Goal: Find specific page/section: Find specific page/section

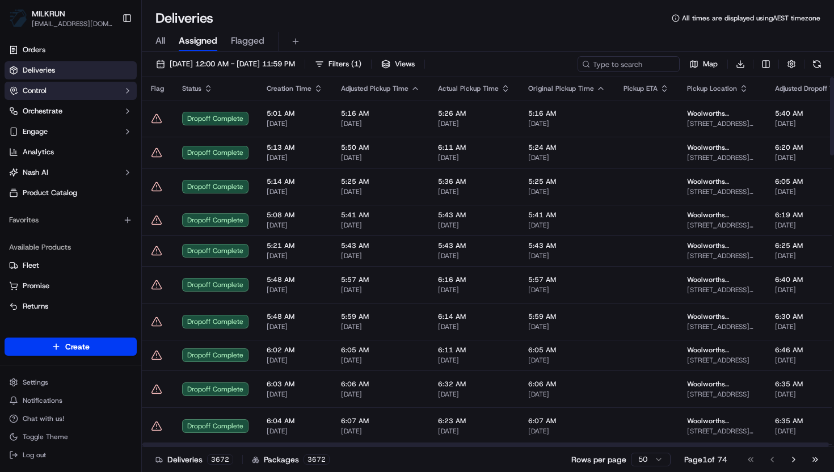
click at [65, 95] on button "Control" at bounding box center [71, 91] width 132 height 18
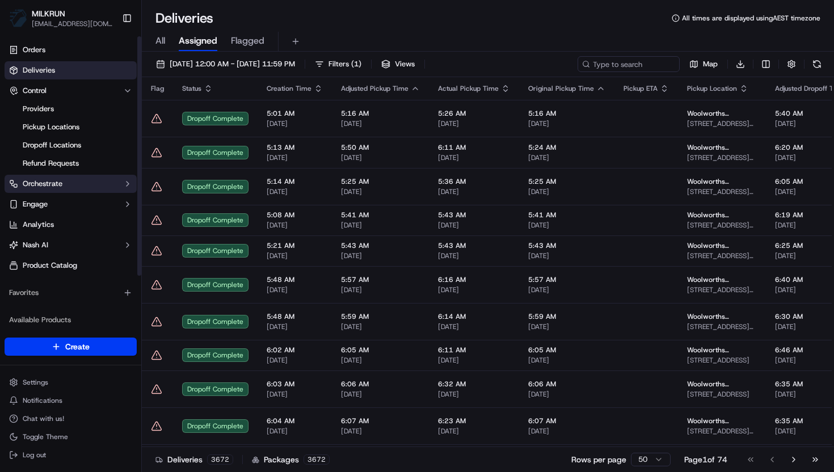
click at [52, 183] on span "Orchestrate" at bounding box center [43, 184] width 40 height 10
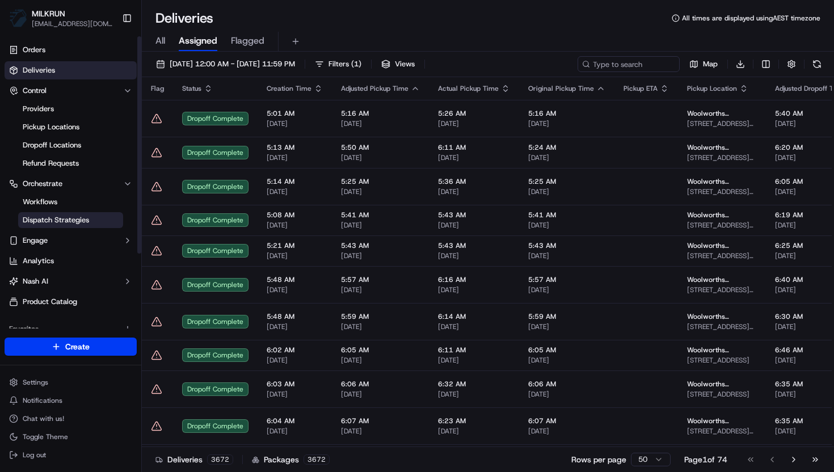
click at [66, 218] on span "Dispatch Strategies" at bounding box center [56, 220] width 66 height 10
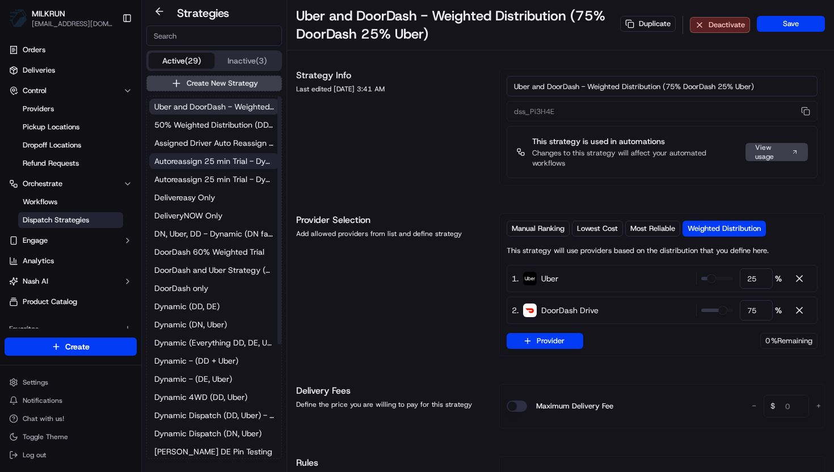
click at [191, 160] on span "Autoreassign 25 min Trial - Dynamic (Everything DD, DE, DN, Uber)" at bounding box center [214, 160] width 120 height 11
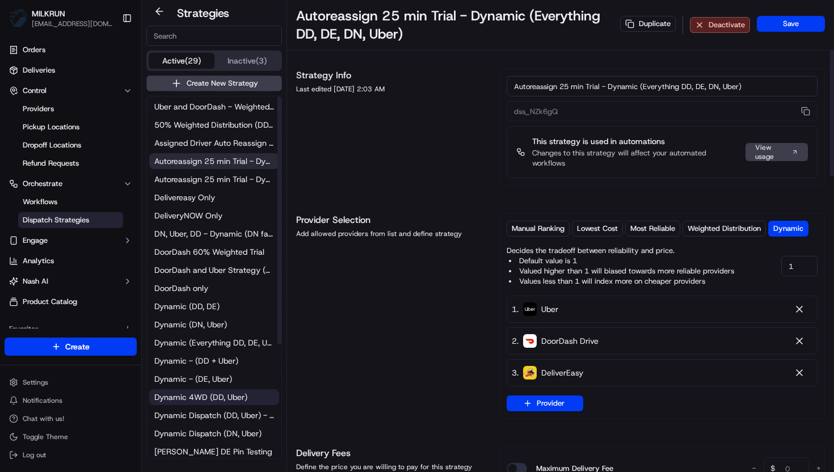
click at [221, 395] on span "Dynamic 4WD (DD, Uber)" at bounding box center [200, 396] width 93 height 11
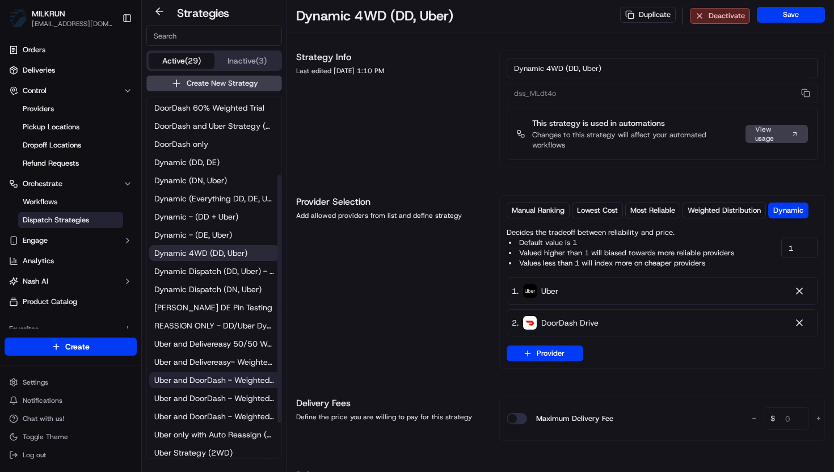
scroll to position [167, 0]
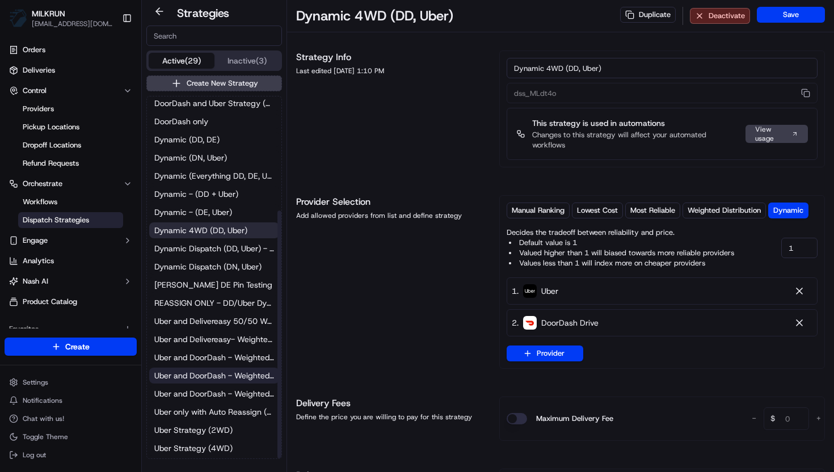
click at [205, 370] on span "Uber and DoorDash - Weighted Distribution (65% DoorDash 35% Uber)" at bounding box center [214, 375] width 120 height 11
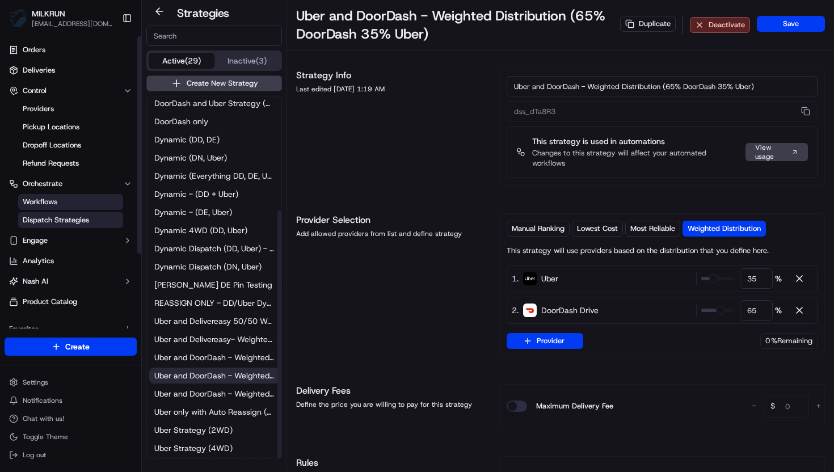
click at [60, 199] on link "Workflows" at bounding box center [70, 202] width 105 height 16
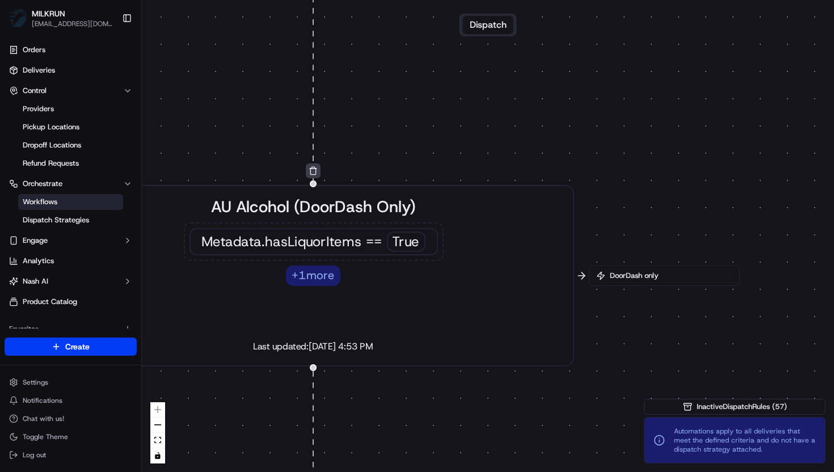
drag, startPoint x: 589, startPoint y: 217, endPoint x: 562, endPoint y: 96, distance: 123.2
click at [562, 96] on div "0 0 0 0 0 0 0 0 0 0 0 0 0 0 0 0 0 Order / Delivery Received DD Jack Testing Acc…" at bounding box center [488, 236] width 692 height 472
click at [428, 268] on div "Metadata .hasLiquorItems == True + 1 more" at bounding box center [313, 254] width 260 height 64
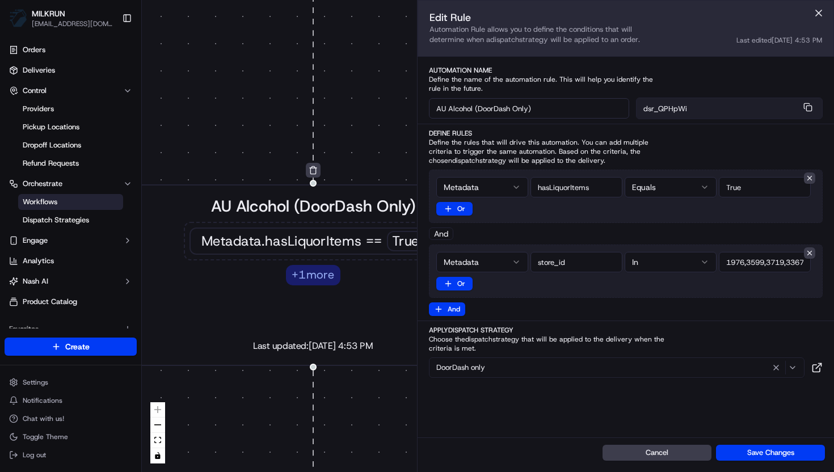
click at [230, 302] on div "AU Alcohol (DoorDash Only) Metadata .hasLiquorItems == True + 1 more Last updat…" at bounding box center [312, 275] width 483 height 161
click at [229, 108] on div "0 0 0 0 0 0 0 0 0 0 0 0 0 0 0 0 0 Order / Delivery Received DD Jack Testing Acc…" at bounding box center [488, 236] width 692 height 472
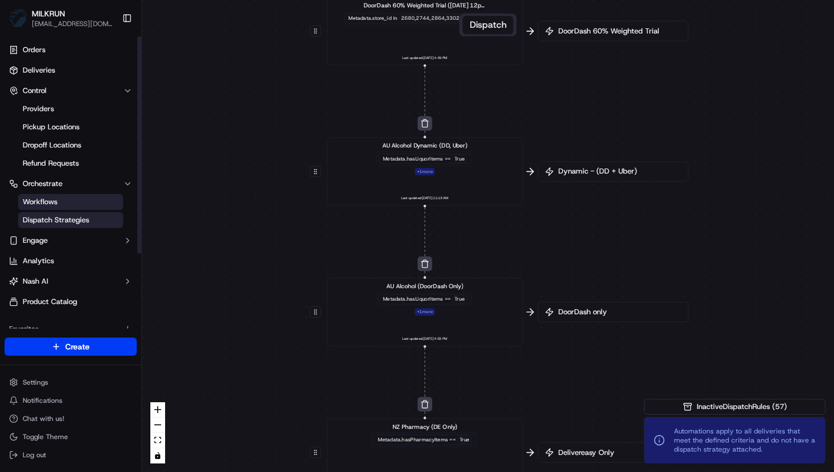
click at [70, 221] on span "Dispatch Strategies" at bounding box center [56, 220] width 66 height 10
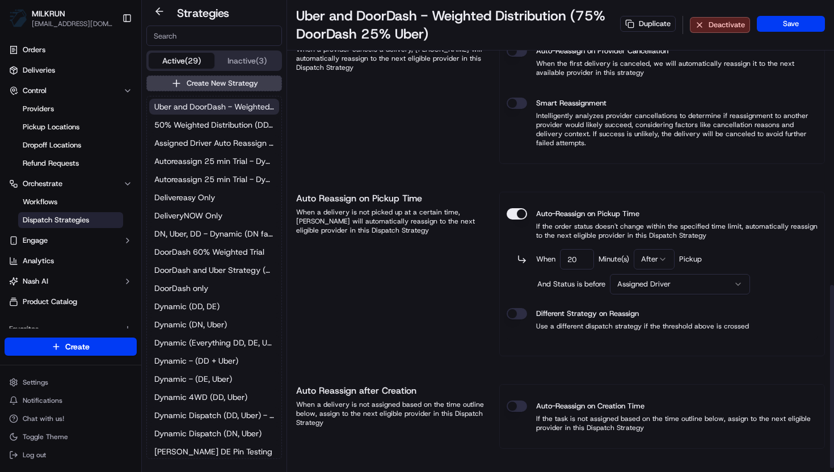
scroll to position [742, 0]
